Goal: Task Accomplishment & Management: Manage account settings

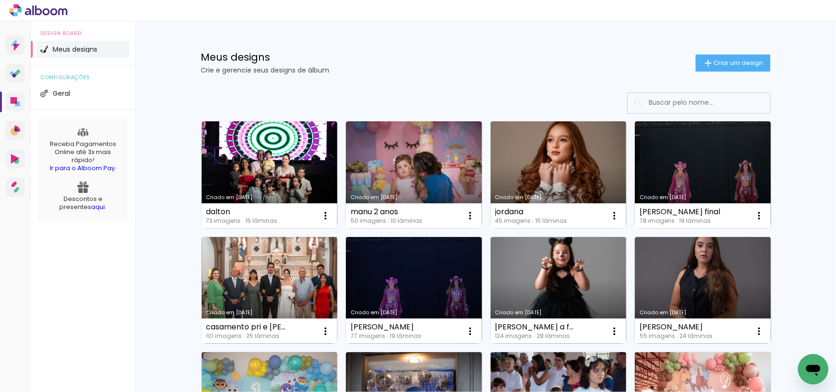
click at [397, 172] on link "Criado em [DATE]" at bounding box center [414, 174] width 136 height 107
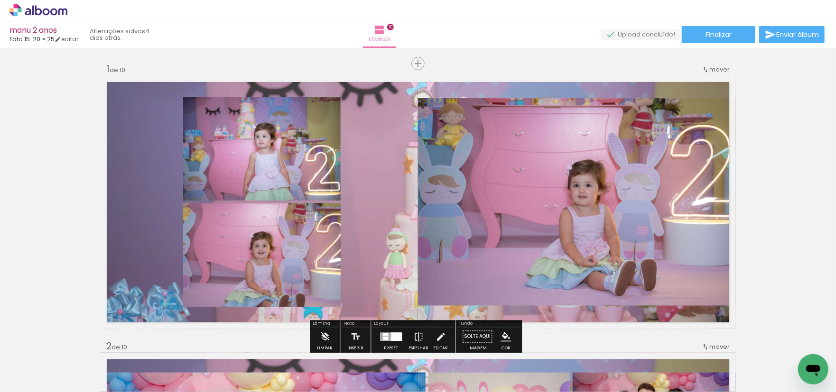
click at [424, 64] on span "Inserir lâmina" at bounding box center [442, 64] width 37 height 6
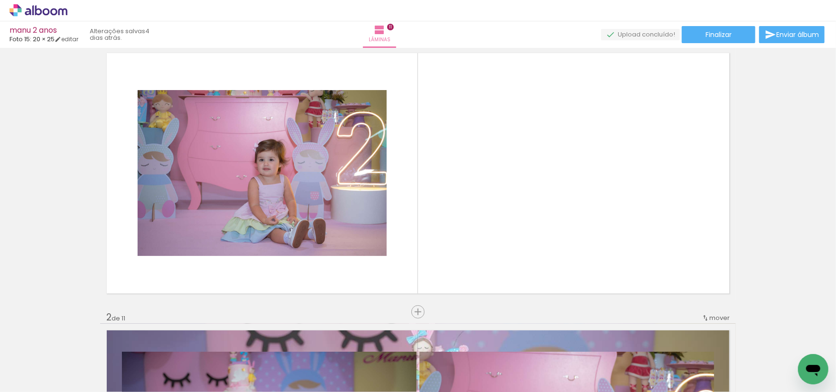
scroll to position [0, 89]
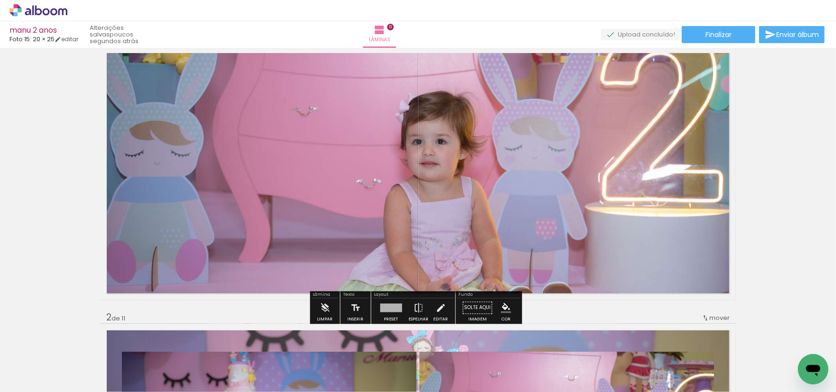
click at [555, 238] on div at bounding box center [418, 173] width 636 height 403
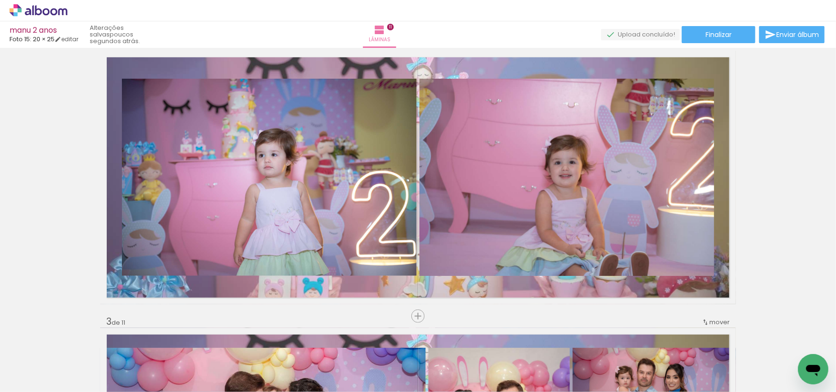
scroll to position [306, 0]
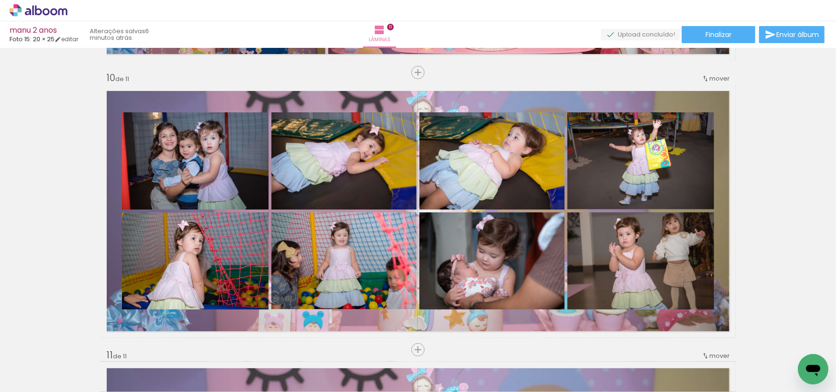
scroll to position [2461, 0]
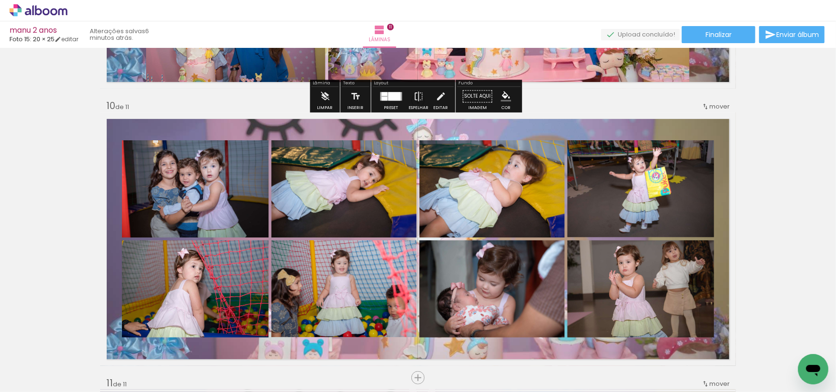
scroll to position [0, 89]
click at [717, 33] on span "Finalizar" at bounding box center [719, 34] width 26 height 7
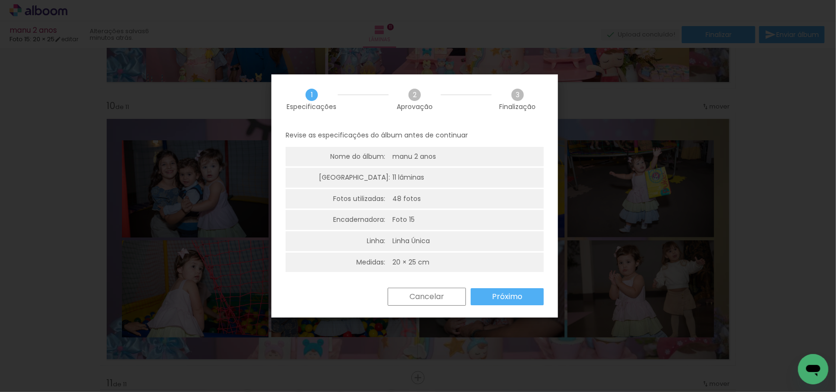
click at [0, 0] on slot "Próximo" at bounding box center [0, 0] width 0 height 0
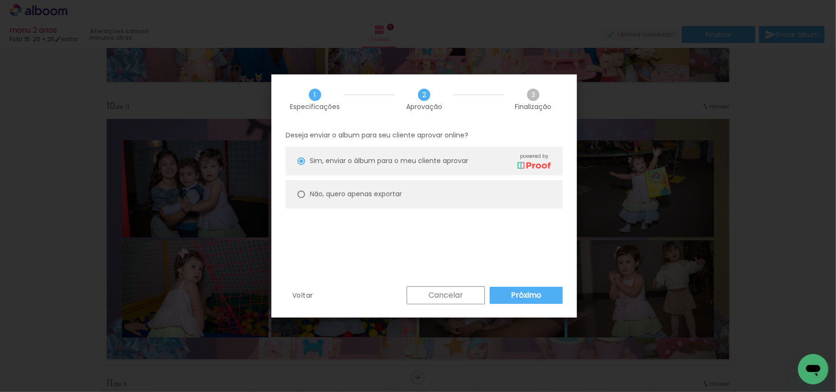
type paper-radio-button "on"
click at [303, 165] on div at bounding box center [302, 162] width 8 height 8
click at [0, 0] on slot "Próximo" at bounding box center [0, 0] width 0 height 0
type input "Alta, 300 DPI"
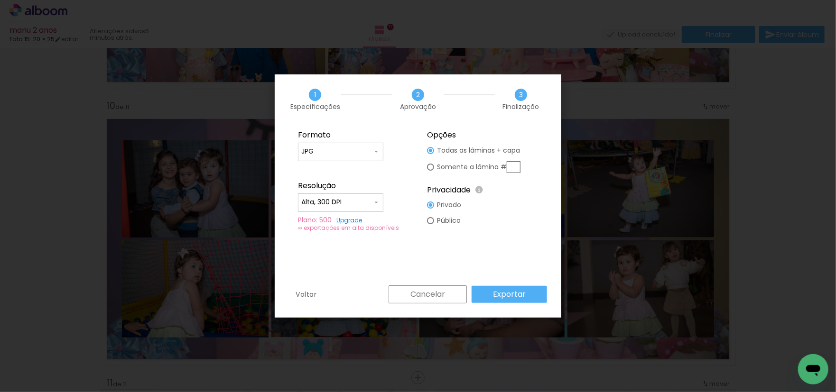
click at [0, 0] on slot "Exportar" at bounding box center [0, 0] width 0 height 0
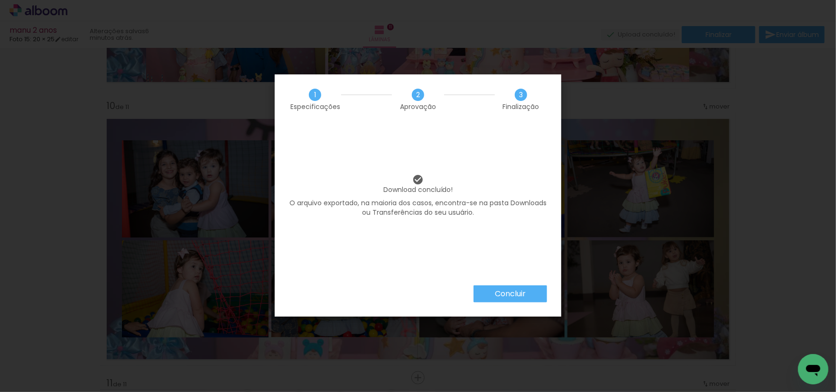
scroll to position [0, 89]
click at [504, 296] on iron-overlay-backdrop at bounding box center [418, 196] width 836 height 392
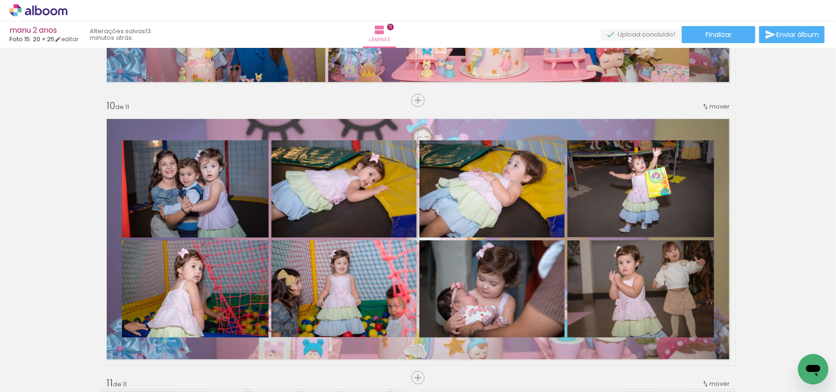
scroll to position [0, 89]
click at [76, 38] on link "editar" at bounding box center [67, 39] width 24 height 8
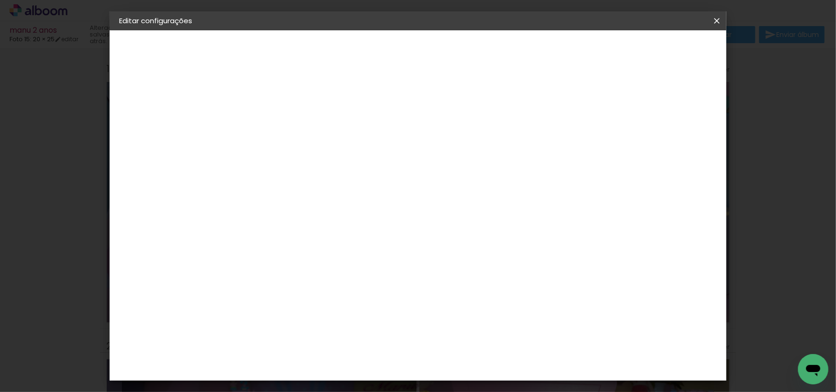
scroll to position [0, 89]
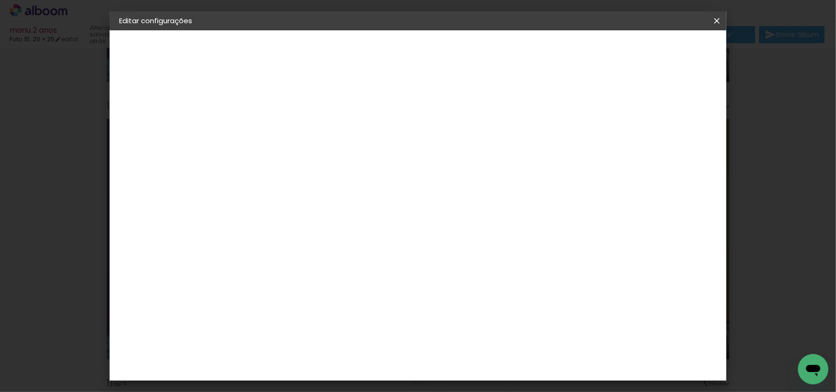
scroll to position [0, 89]
